Goal: Use online tool/utility

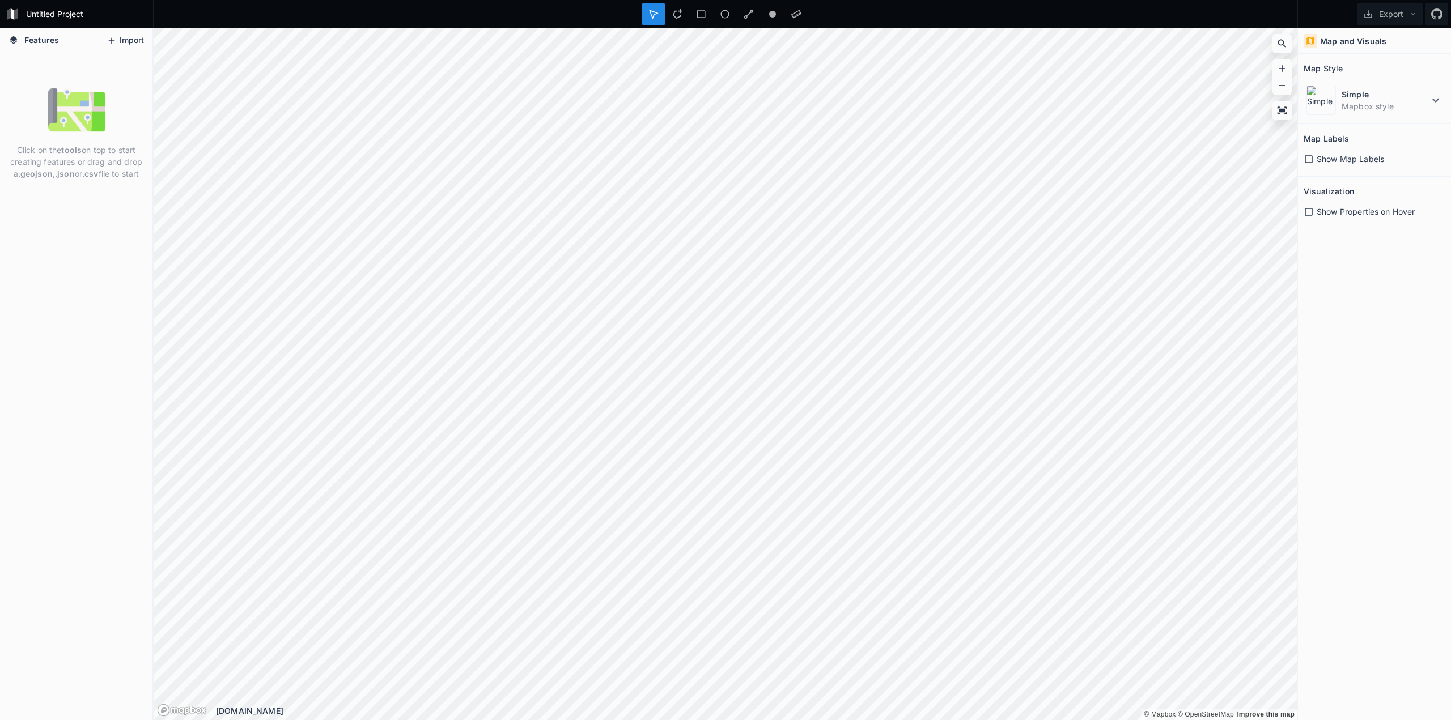
click at [139, 39] on button "Import" at bounding box center [125, 41] width 49 height 18
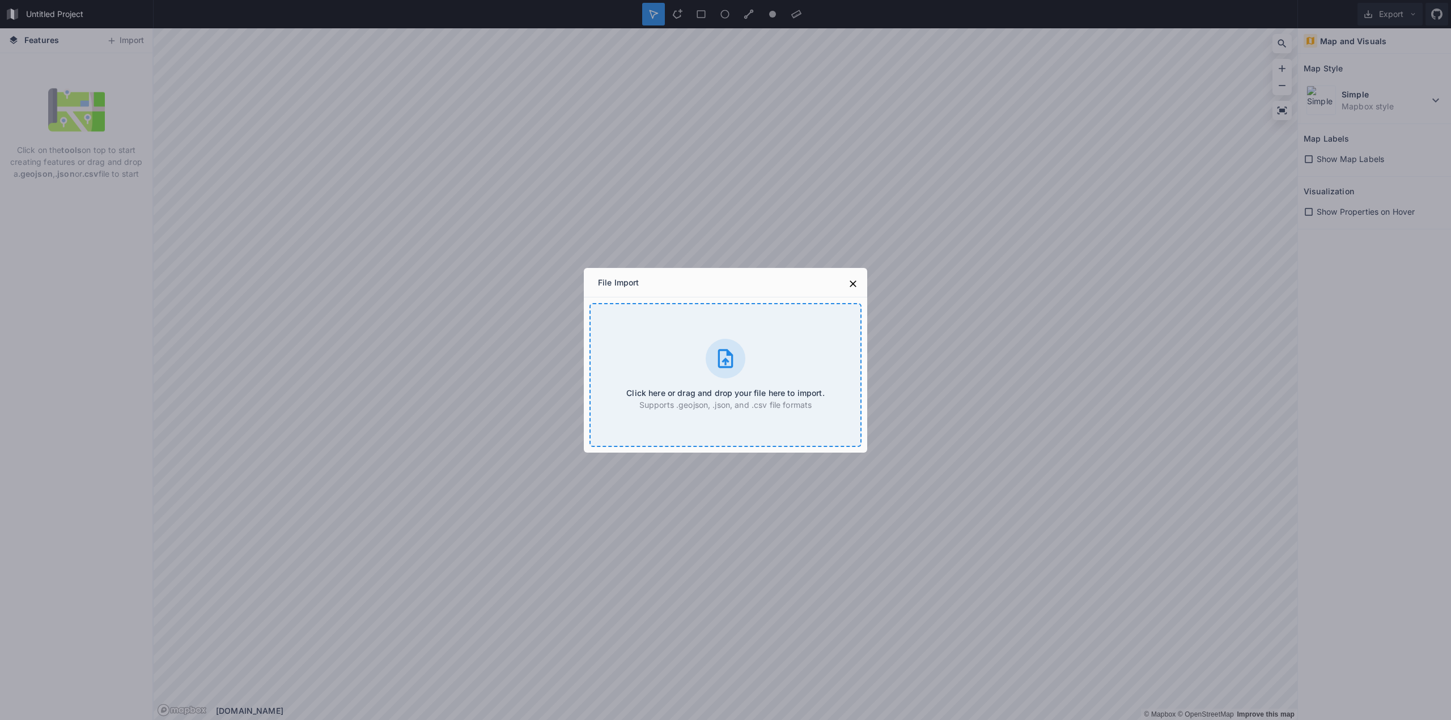
click at [676, 358] on div "Click here or drag and drop your file here to import. Supports .geojson, .json,…" at bounding box center [725, 375] width 272 height 144
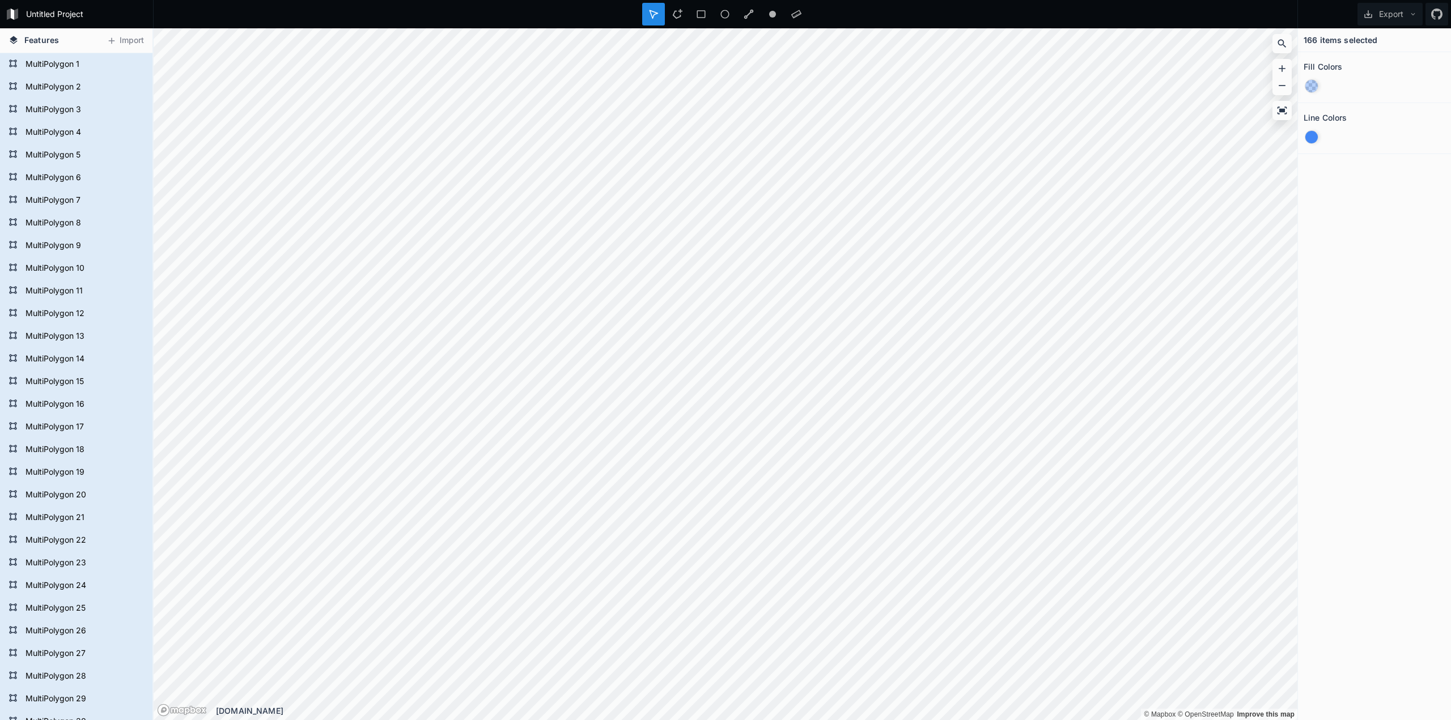
click at [1312, 138] on div at bounding box center [1311, 137] width 12 height 12
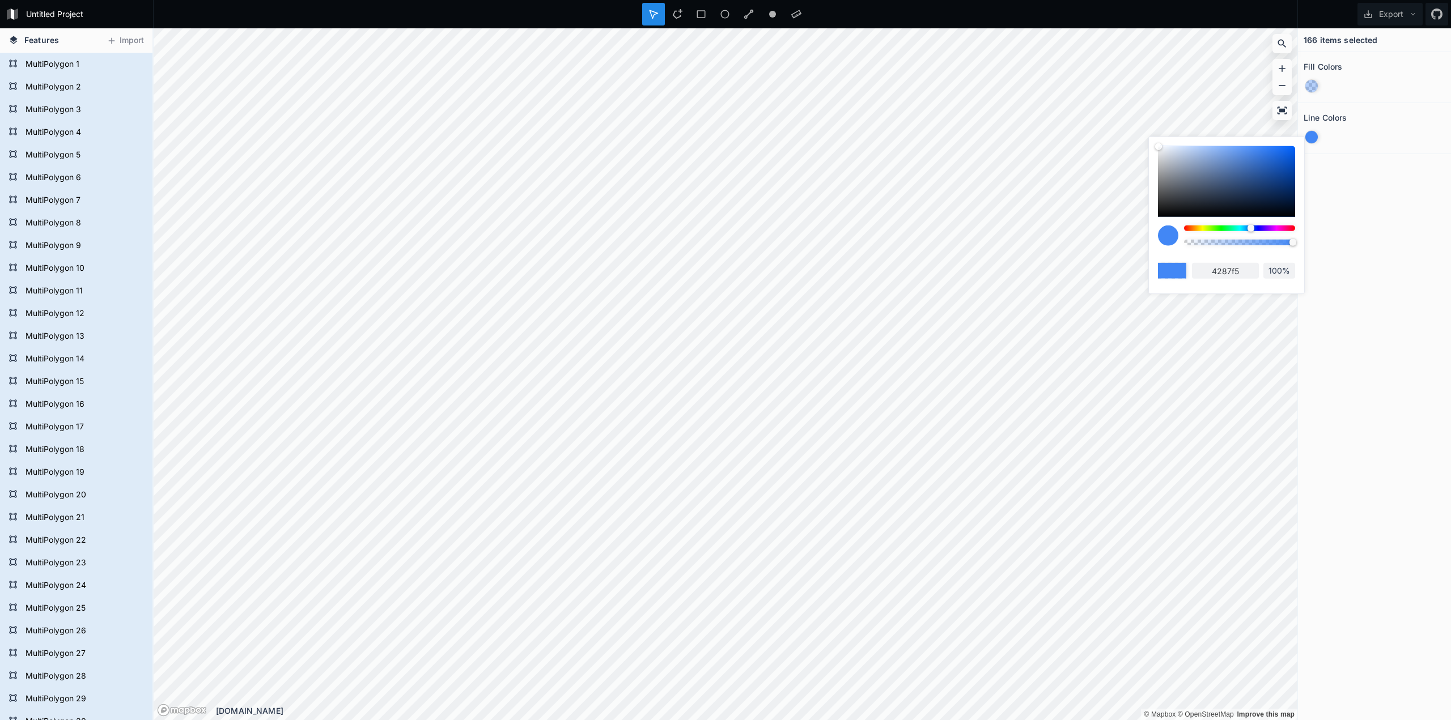
click at [1314, 86] on div at bounding box center [1311, 86] width 12 height 12
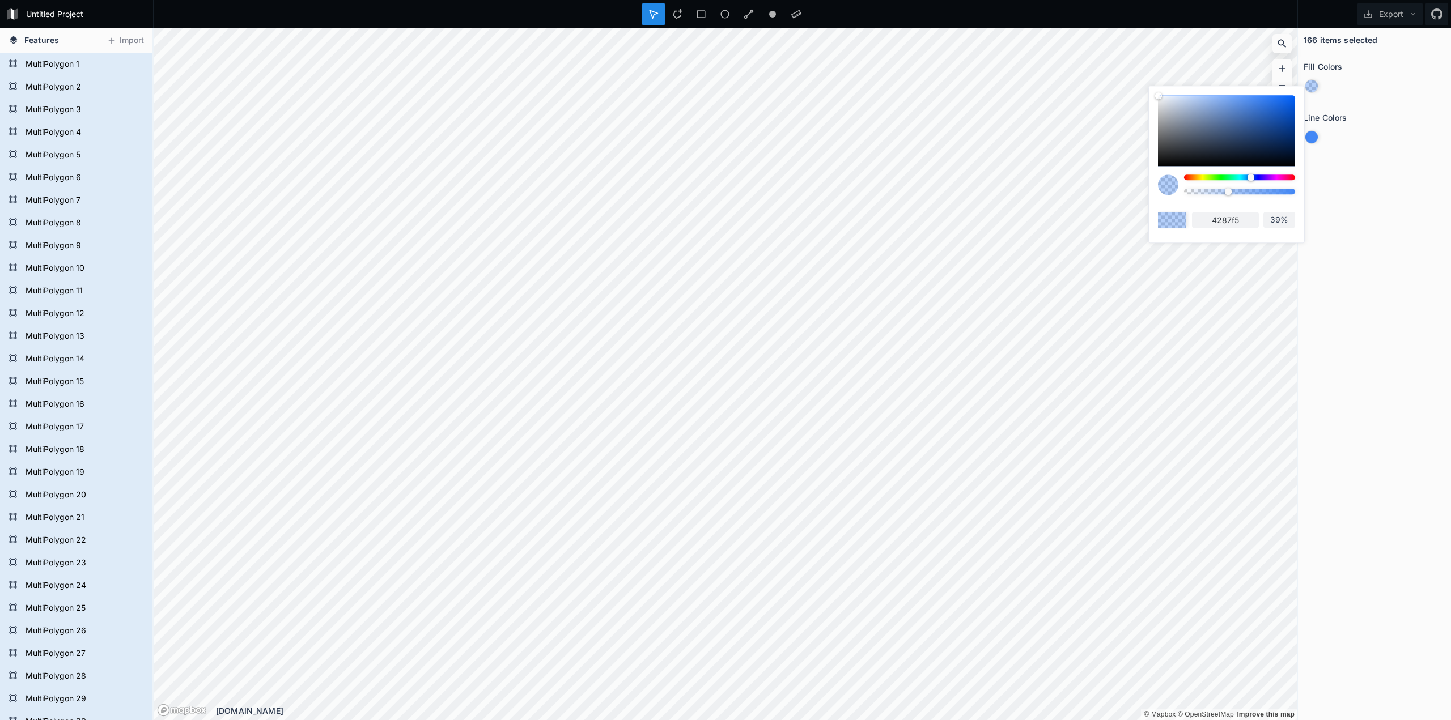
click at [1274, 177] on div at bounding box center [1239, 178] width 111 height 6
click at [1267, 177] on div at bounding box center [1239, 178] width 111 height 6
drag, startPoint x: 1265, startPoint y: 177, endPoint x: 1242, endPoint y: 177, distance: 22.7
click at [1264, 177] on div at bounding box center [1267, 177] width 7 height 7
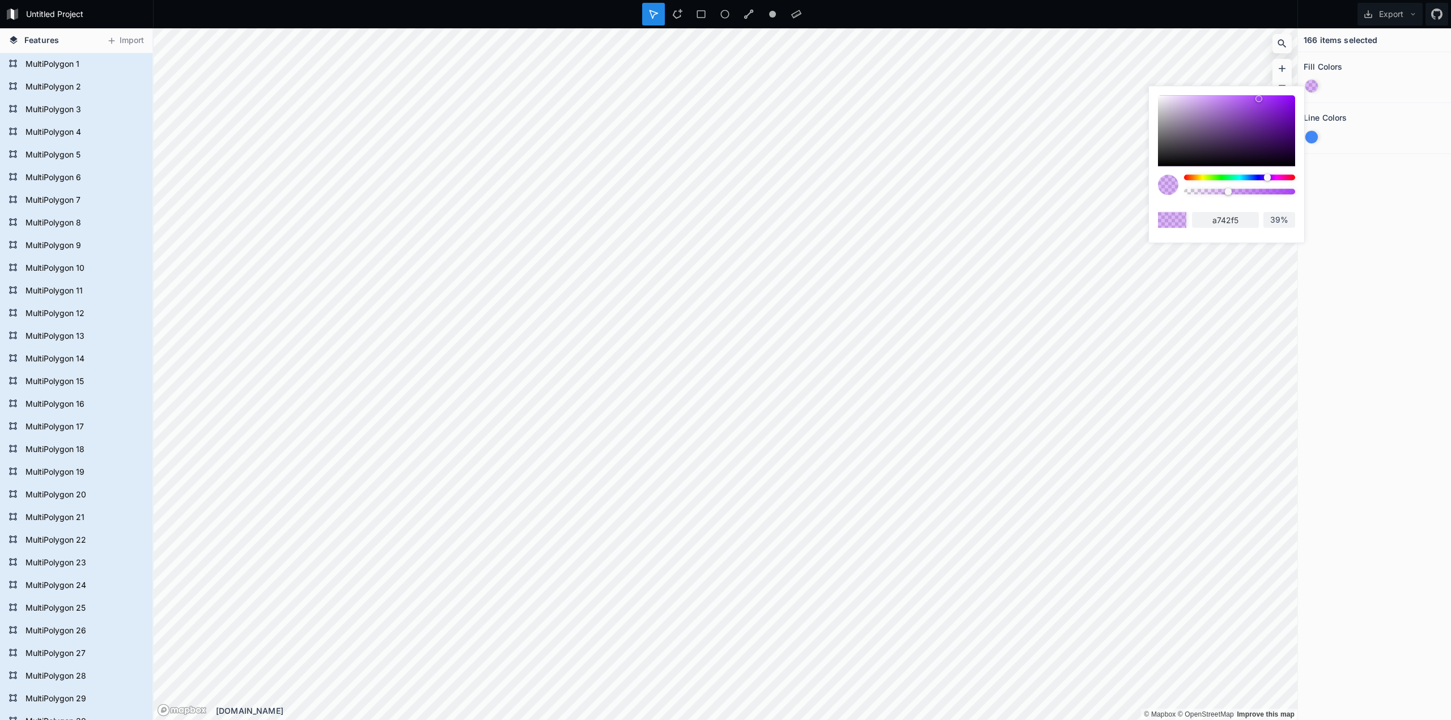
click at [1264, 177] on div at bounding box center [1267, 177] width 7 height 7
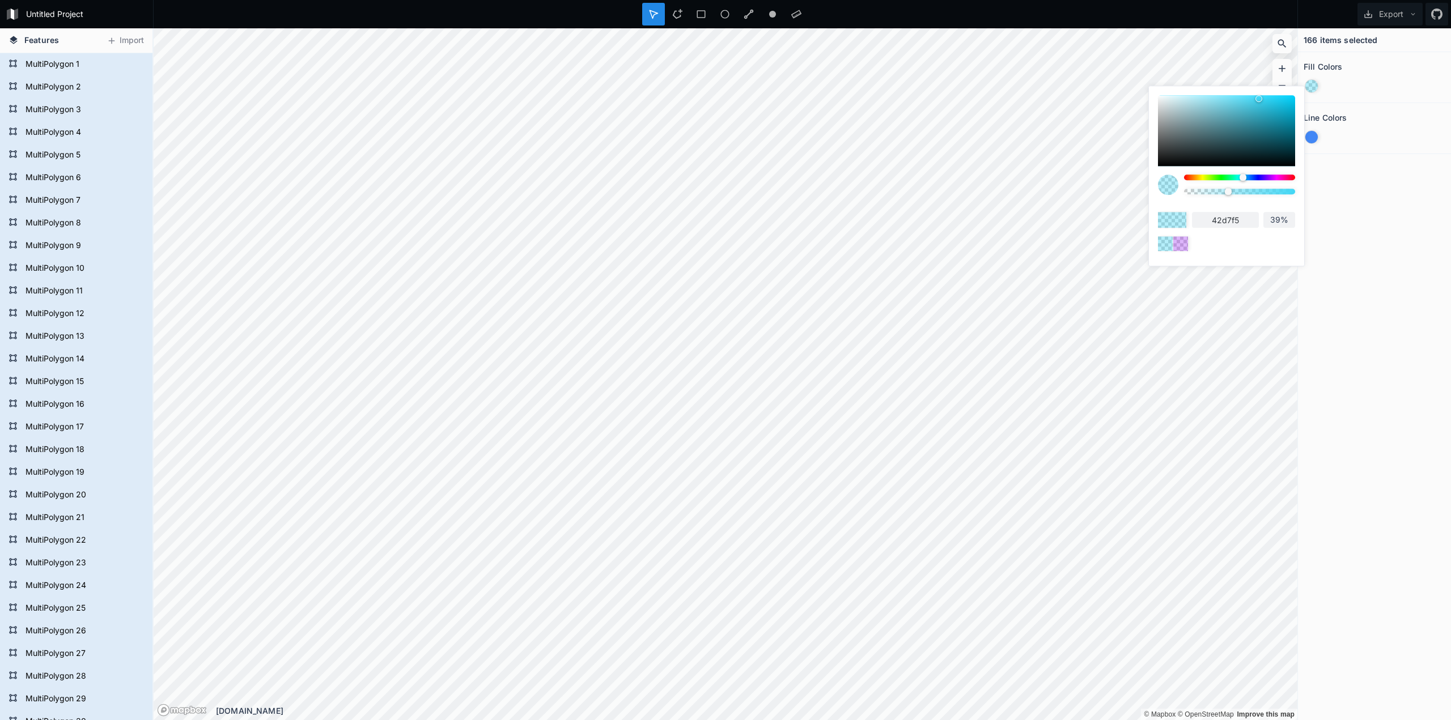
click at [1280, 114] on div at bounding box center [1226, 130] width 137 height 71
type input "15a1bd"
